Goal: Browse casually

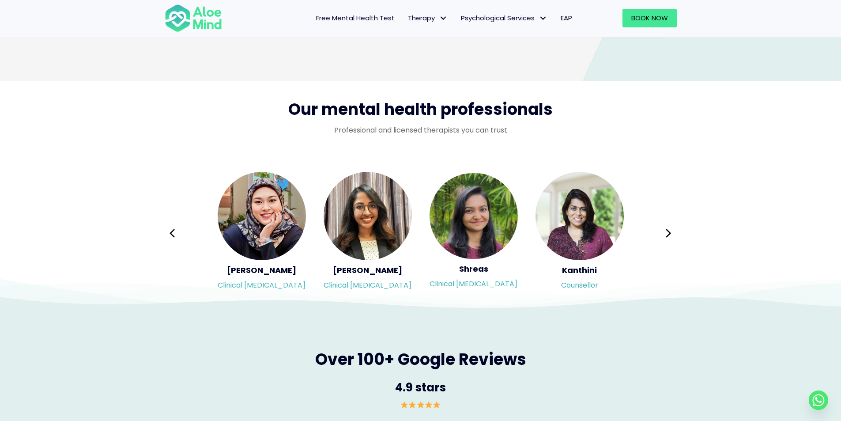
scroll to position [1412, 0]
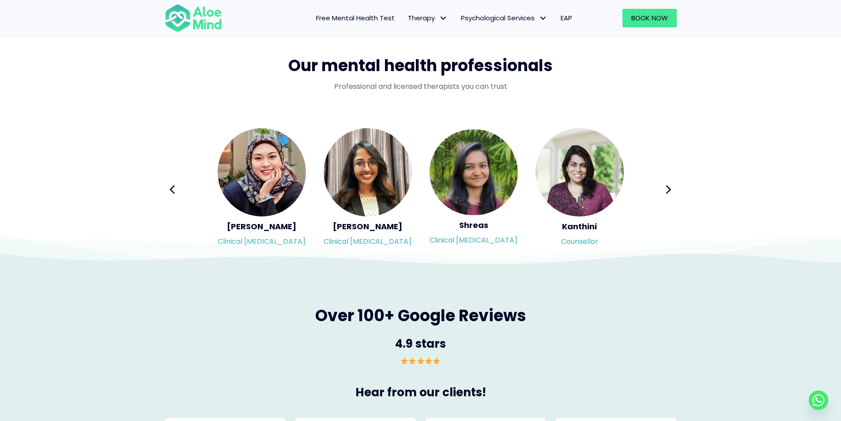
click at [667, 191] on icon at bounding box center [668, 189] width 6 height 17
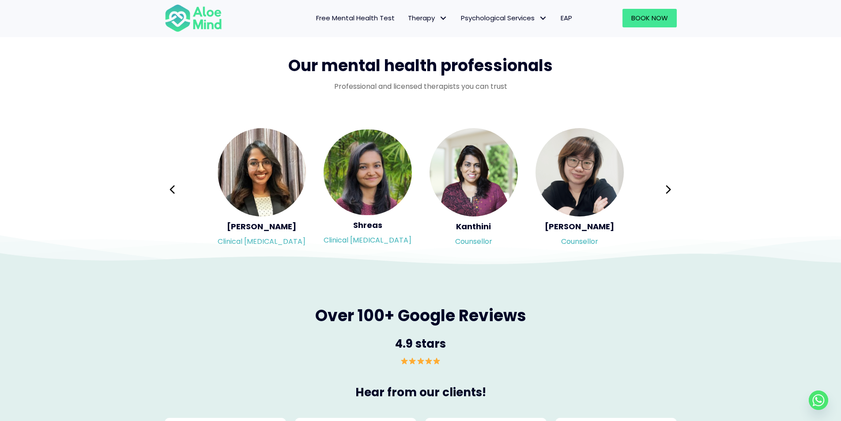
click at [667, 191] on icon at bounding box center [668, 189] width 6 height 17
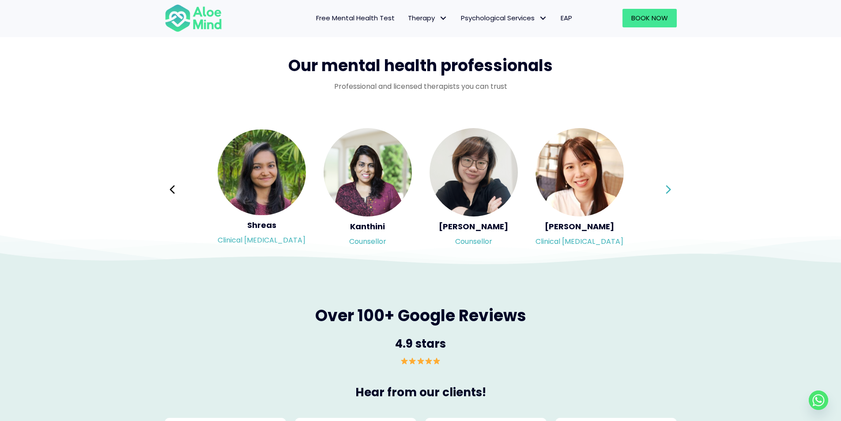
click at [667, 189] on icon at bounding box center [668, 189] width 6 height 17
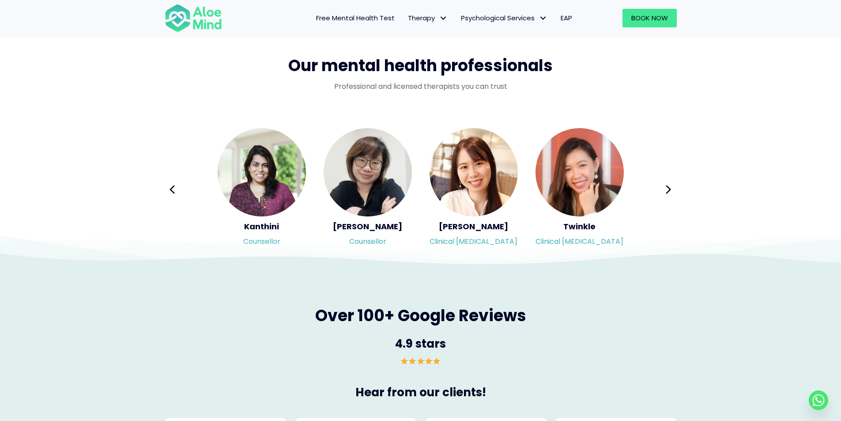
click at [667, 189] on icon at bounding box center [668, 189] width 6 height 17
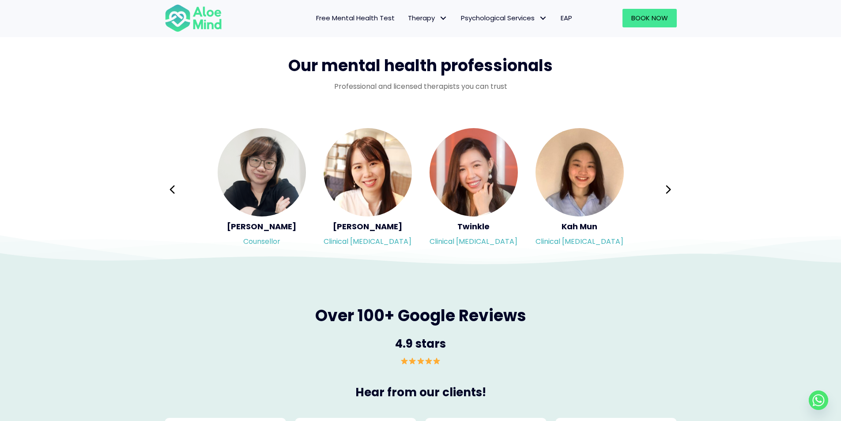
click at [667, 189] on icon at bounding box center [668, 189] width 6 height 17
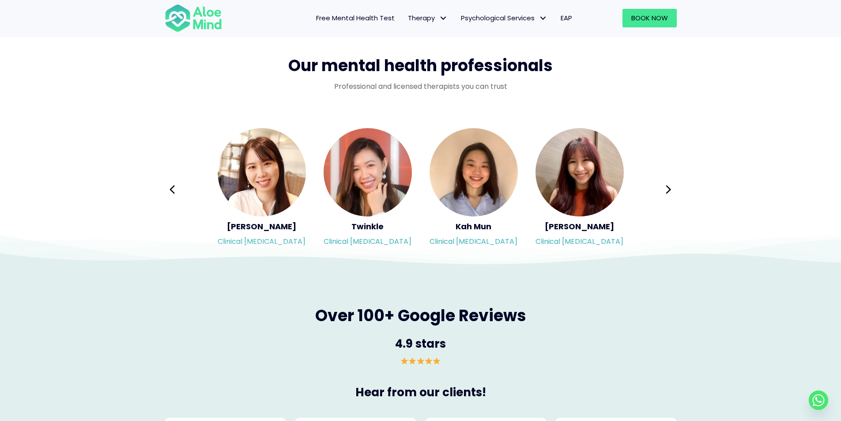
click at [667, 189] on icon at bounding box center [668, 189] width 6 height 17
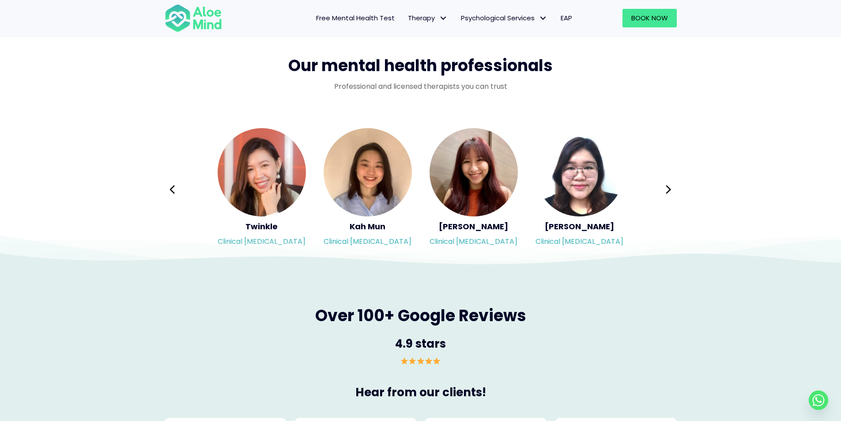
click at [667, 189] on div "Syndy Clinical [MEDICAL_DATA] Diveena Clinical [MEDICAL_DATA] Elynna Counsellor…" at bounding box center [421, 189] width 512 height 124
click at [668, 186] on icon at bounding box center [668, 189] width 5 height 8
click at [669, 186] on div "Syndy Clinical [MEDICAL_DATA] Diveena Clinical [MEDICAL_DATA] Elynna Counsellor…" at bounding box center [421, 189] width 512 height 124
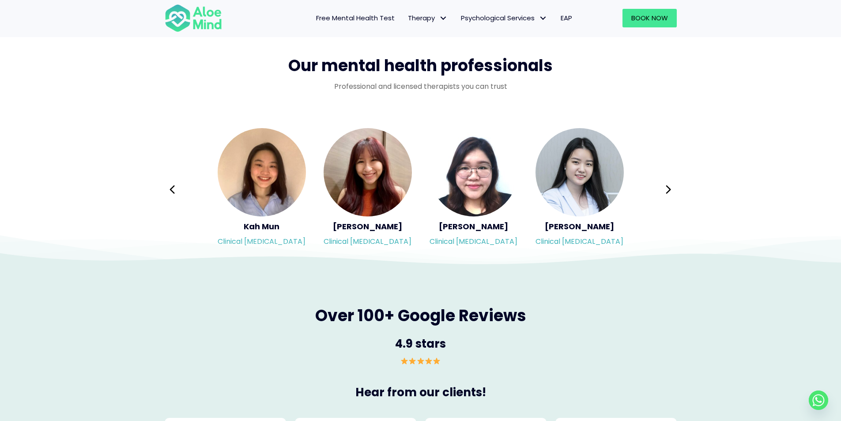
click at [669, 186] on div "Syndy Clinical [MEDICAL_DATA] Diveena Clinical [MEDICAL_DATA] Elynna Counsellor…" at bounding box center [421, 189] width 512 height 124
click at [669, 186] on icon at bounding box center [668, 189] width 6 height 17
click at [669, 186] on div "Syndy Clinical [MEDICAL_DATA] Diveena Clinical [MEDICAL_DATA] Elynna Counsellor…" at bounding box center [421, 189] width 512 height 124
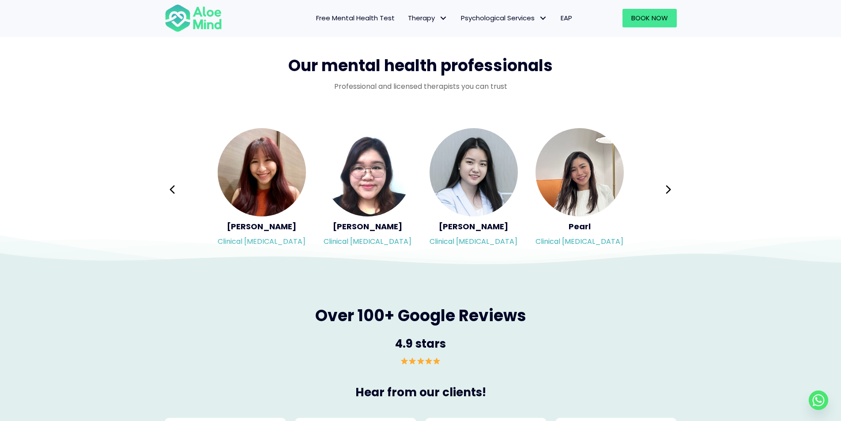
click at [669, 186] on div "Syndy Clinical [MEDICAL_DATA] Diveena Clinical [MEDICAL_DATA] Elynna Counsellor…" at bounding box center [421, 189] width 512 height 124
click at [669, 186] on icon at bounding box center [668, 189] width 6 height 17
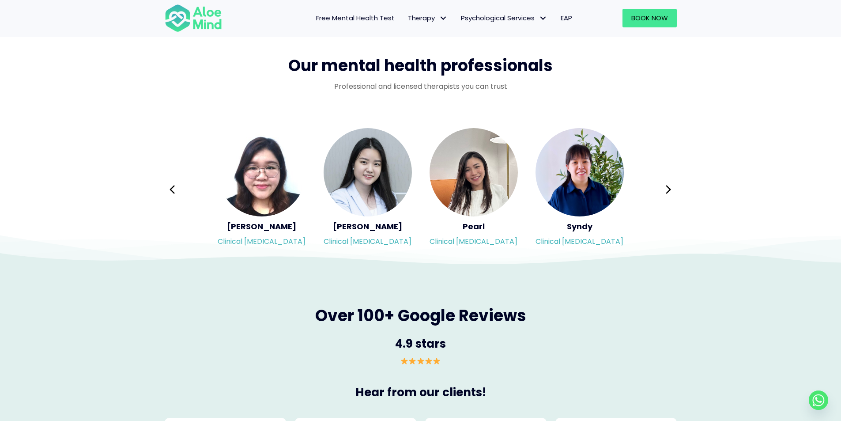
click at [669, 186] on div "Syndy Clinical [MEDICAL_DATA] Diveena Clinical [MEDICAL_DATA] Elynna Counsellor…" at bounding box center [421, 189] width 512 height 124
click at [669, 186] on icon at bounding box center [668, 189] width 6 height 17
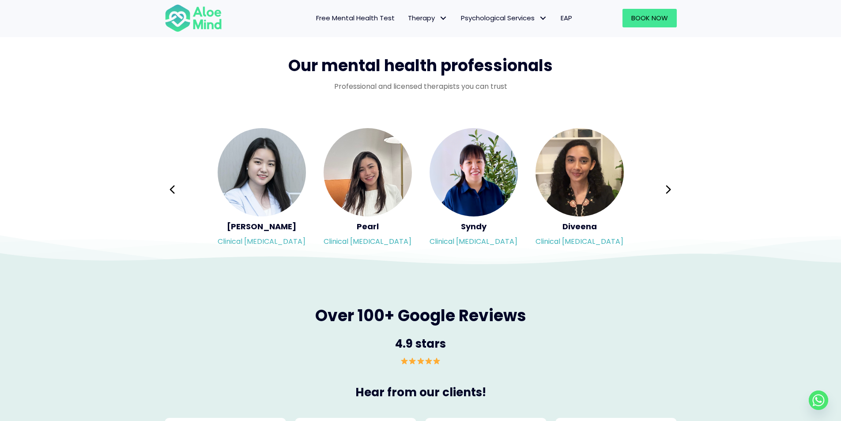
click at [669, 186] on div "Syndy Clinical [MEDICAL_DATA] Diveena Clinical [MEDICAL_DATA] Elynna Counsellor…" at bounding box center [421, 189] width 512 height 124
click at [669, 186] on icon at bounding box center [668, 189] width 6 height 17
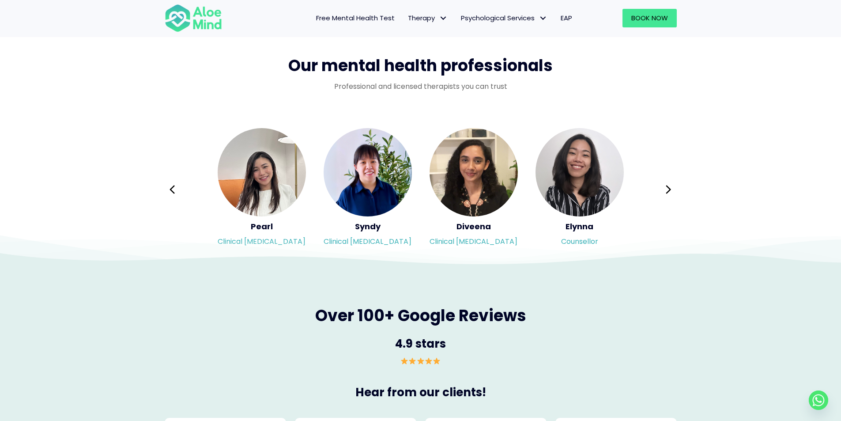
click at [669, 186] on icon at bounding box center [668, 189] width 6 height 17
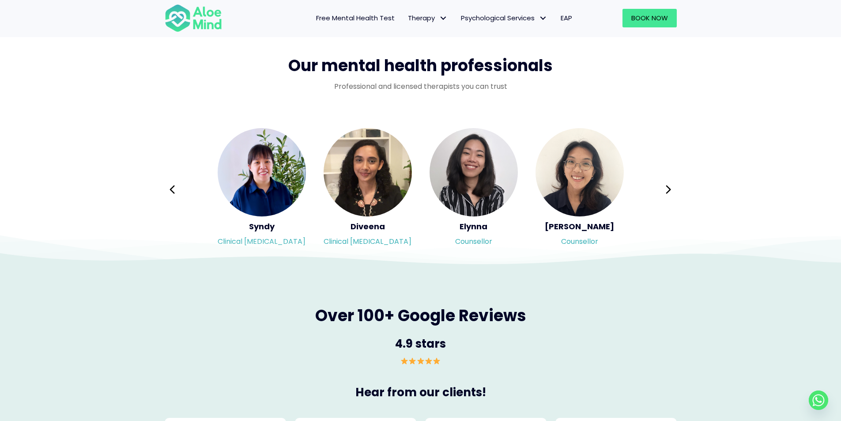
click at [669, 186] on icon at bounding box center [668, 189] width 6 height 17
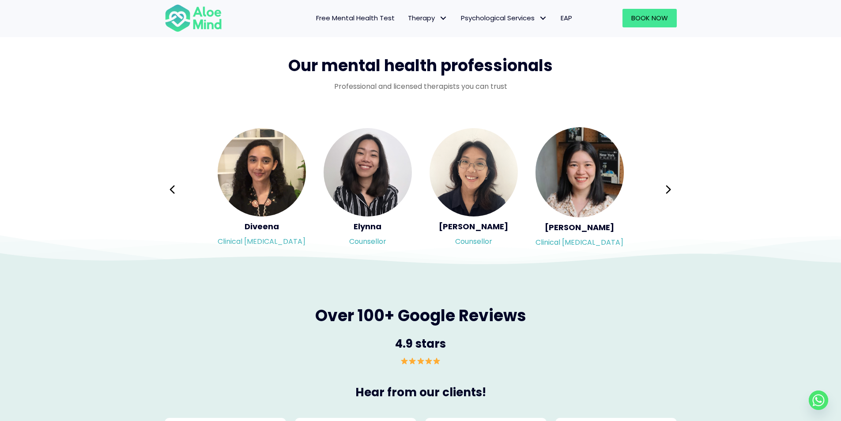
click at [669, 186] on icon at bounding box center [668, 189] width 6 height 17
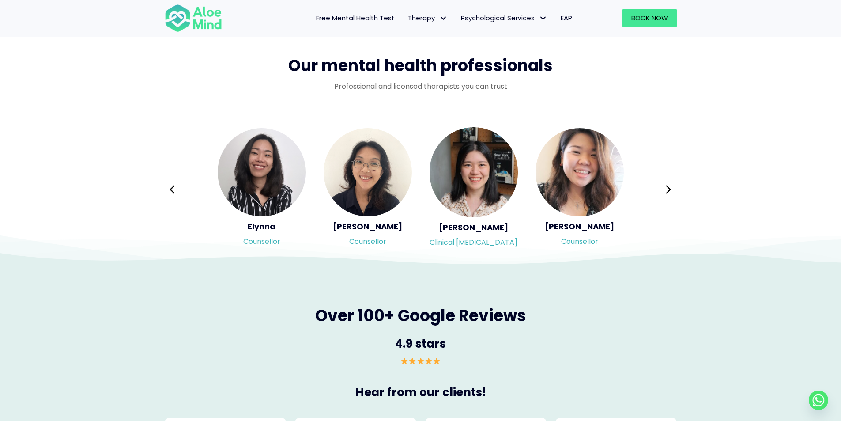
click at [669, 186] on icon at bounding box center [668, 189] width 6 height 17
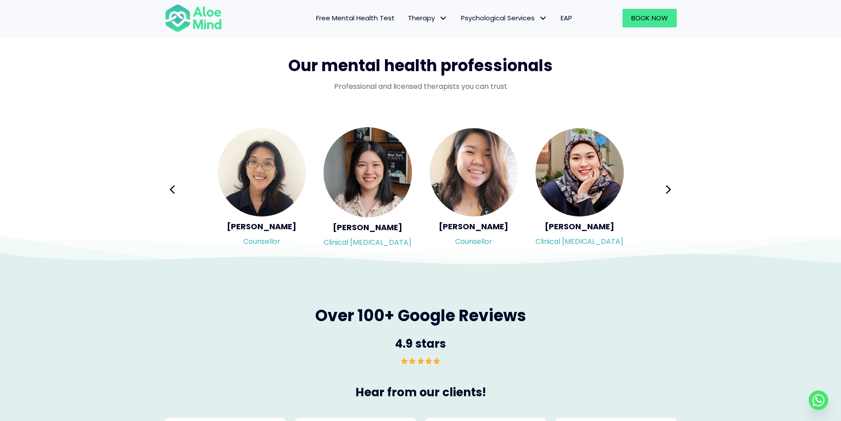
click at [669, 186] on icon at bounding box center [668, 189] width 6 height 17
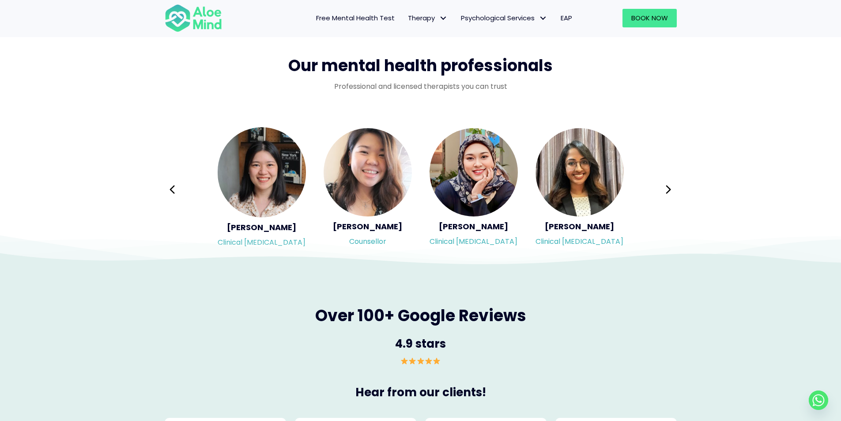
click at [669, 186] on div "Syndy Clinical [MEDICAL_DATA] Diveena Clinical [MEDICAL_DATA] Elynna Counsellor…" at bounding box center [421, 189] width 512 height 124
click at [669, 186] on icon at bounding box center [668, 189] width 6 height 17
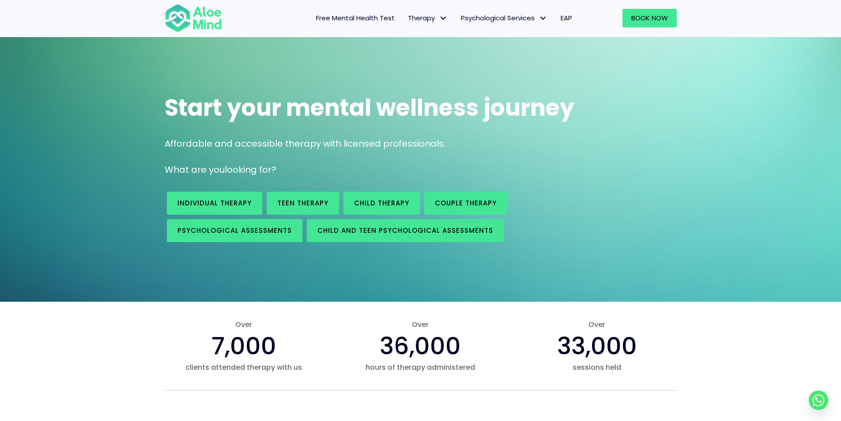
scroll to position [0, 0]
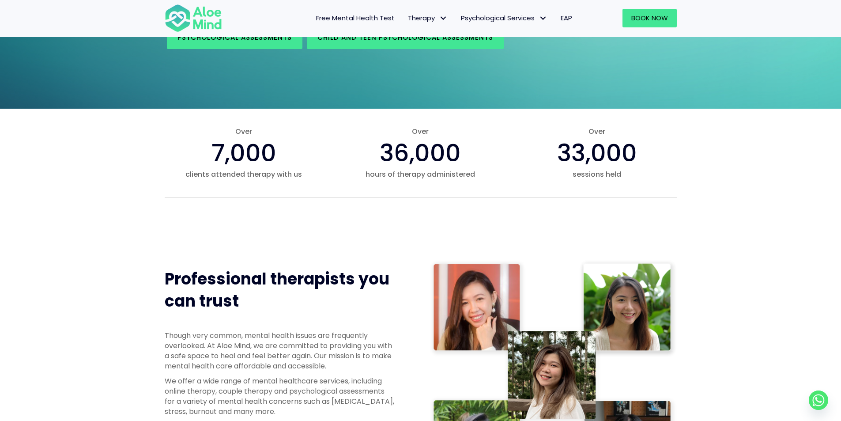
scroll to position [221, 0]
